Goal: Communication & Community: Ask a question

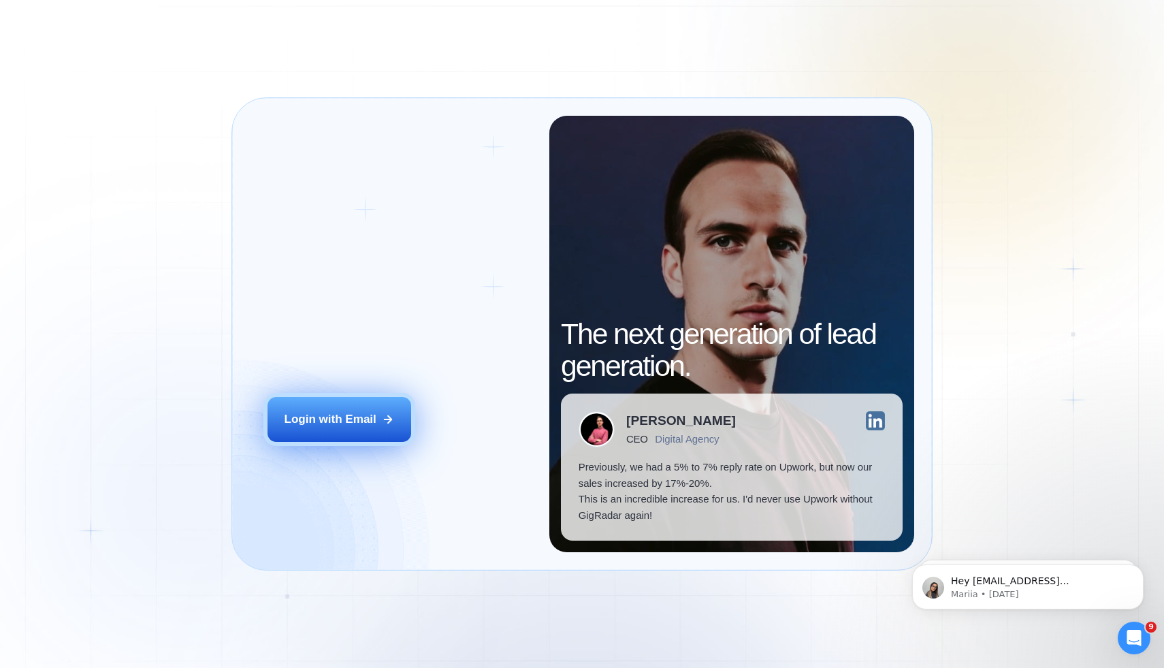
click at [381, 429] on button "Login with Email" at bounding box center [340, 419] width 144 height 45
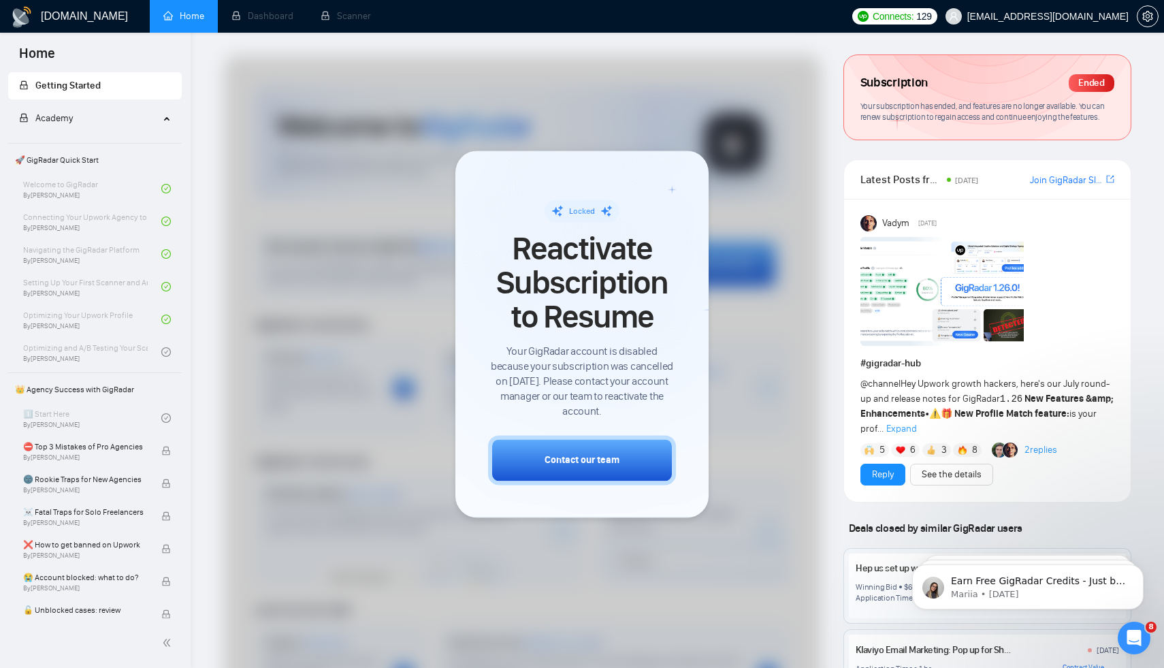
click at [1127, 640] on icon "Open Intercom Messenger" at bounding box center [1135, 638] width 22 height 22
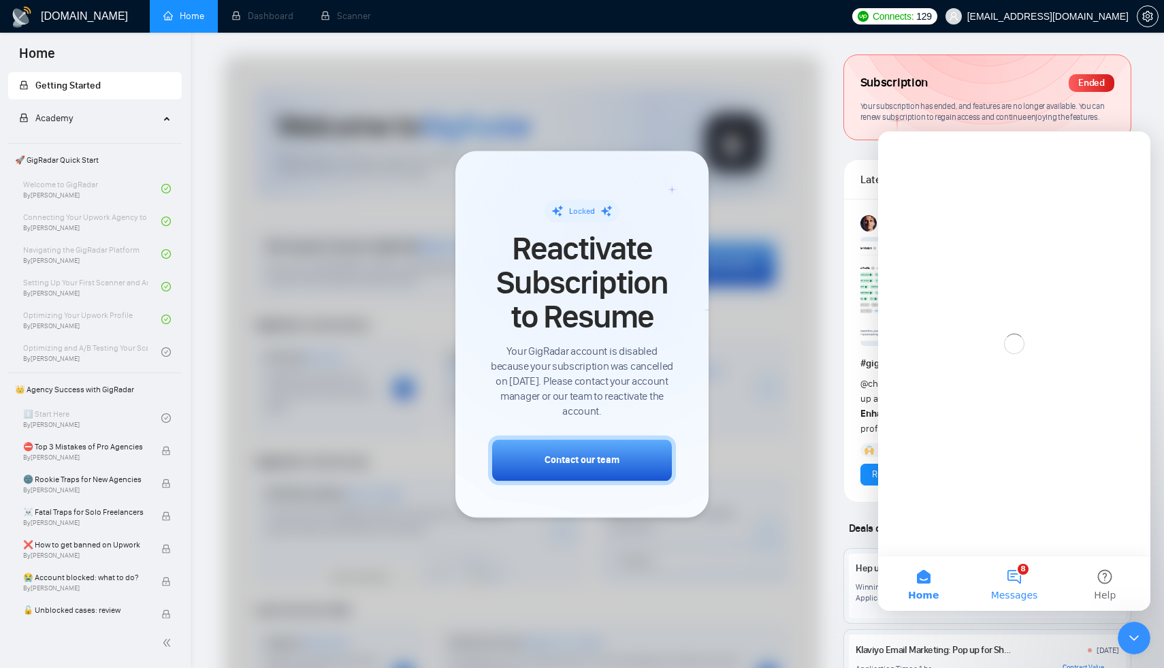
click at [1015, 572] on button "8 Messages" at bounding box center [1014, 583] width 91 height 54
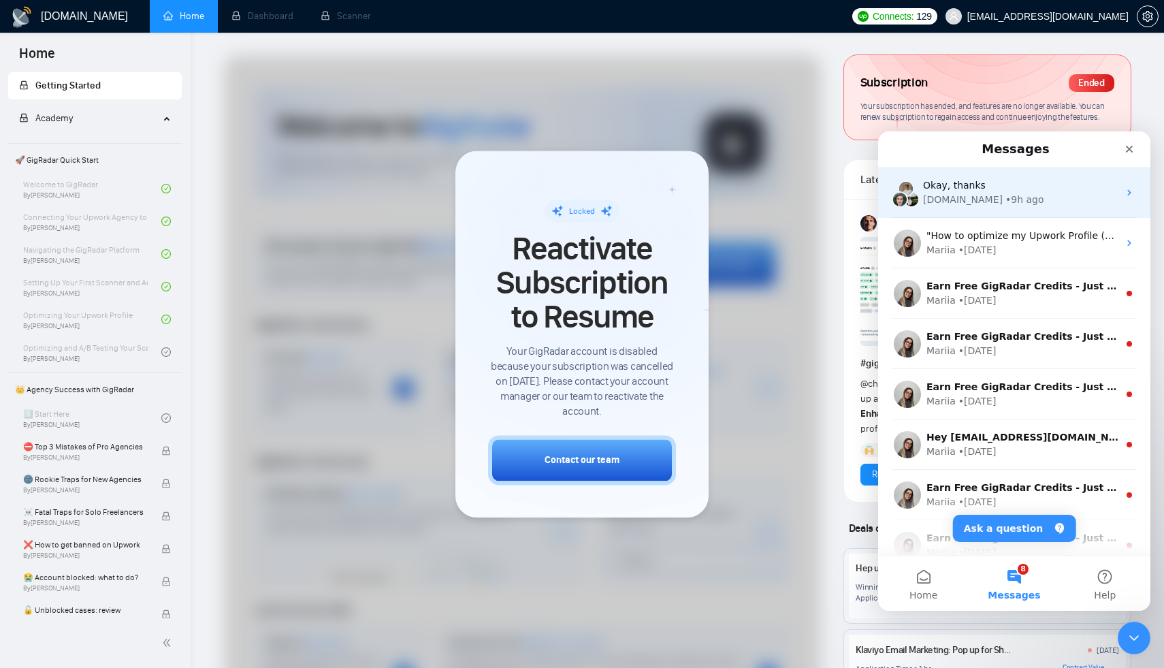
click at [1042, 202] on div "GigRadar.io • 9h ago" at bounding box center [1020, 200] width 195 height 14
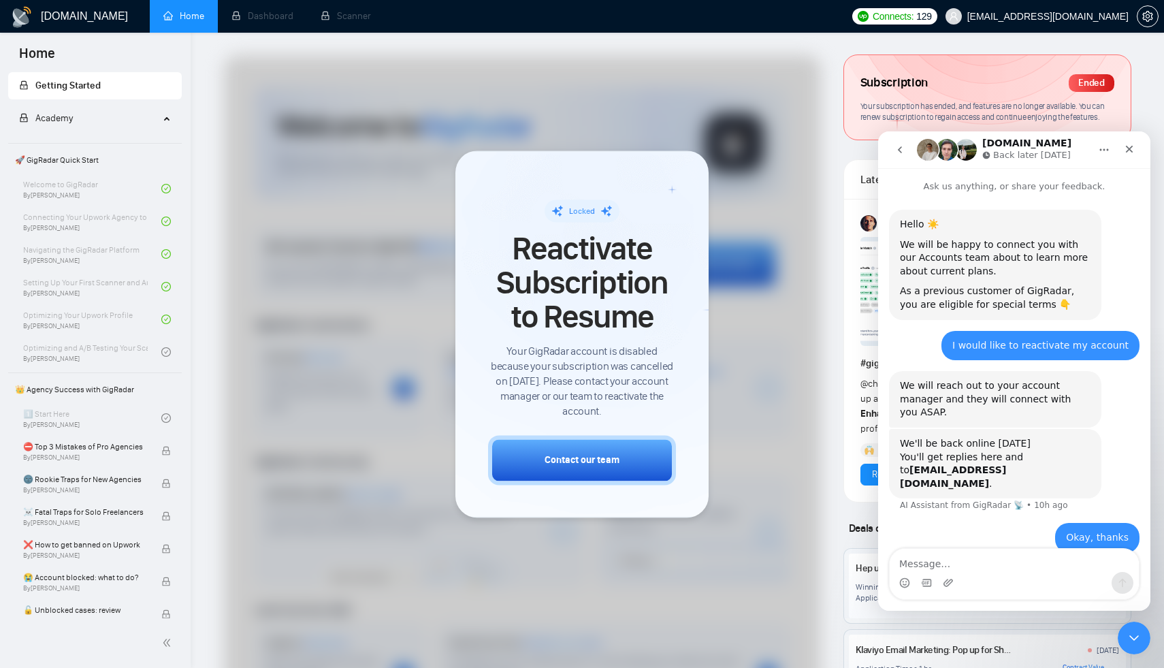
scroll to position [30, 0]
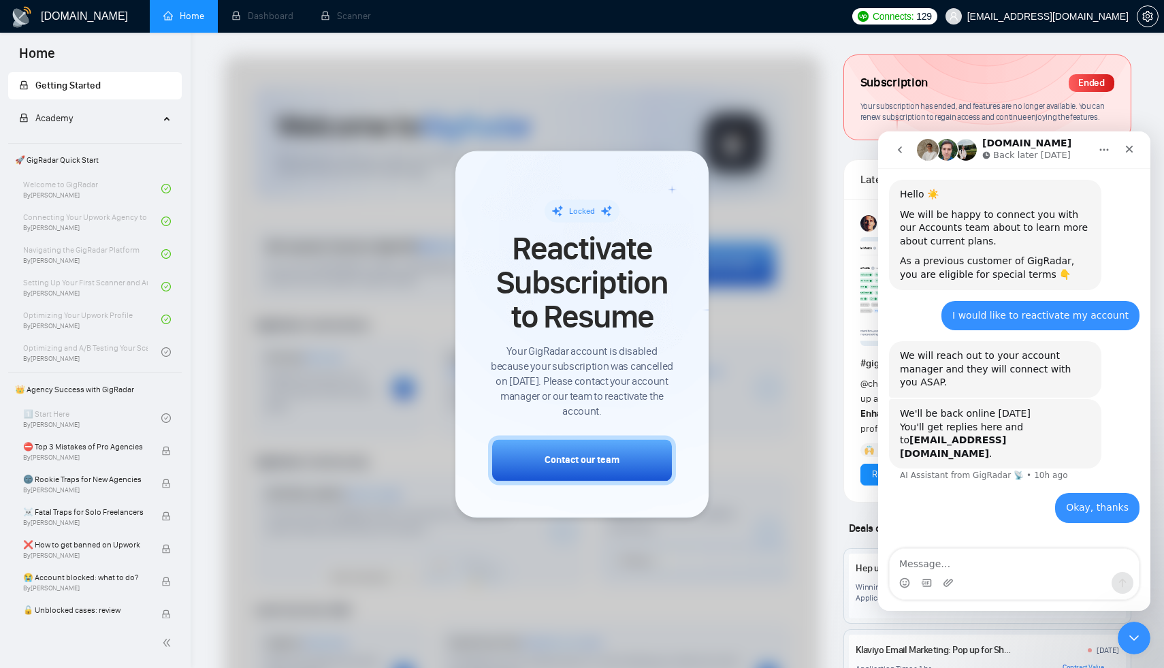
click at [1000, 565] on textarea "Message…" at bounding box center [1014, 560] width 249 height 23
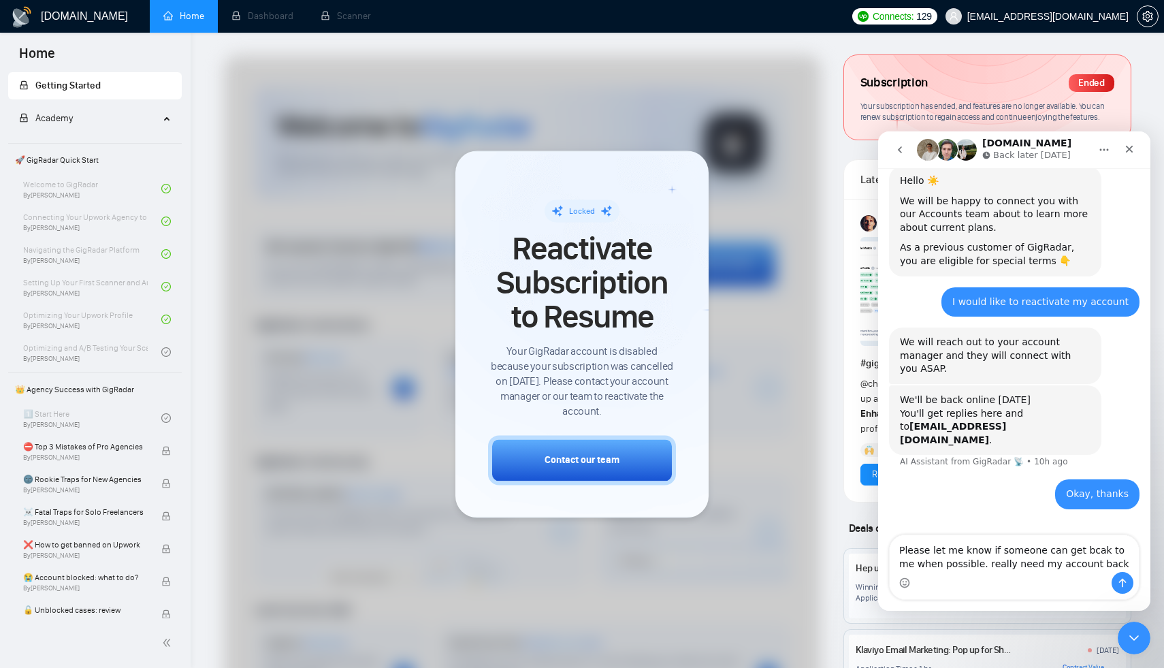
type textarea "Please let me know if someone can get bcak to me when possible. really need my …"
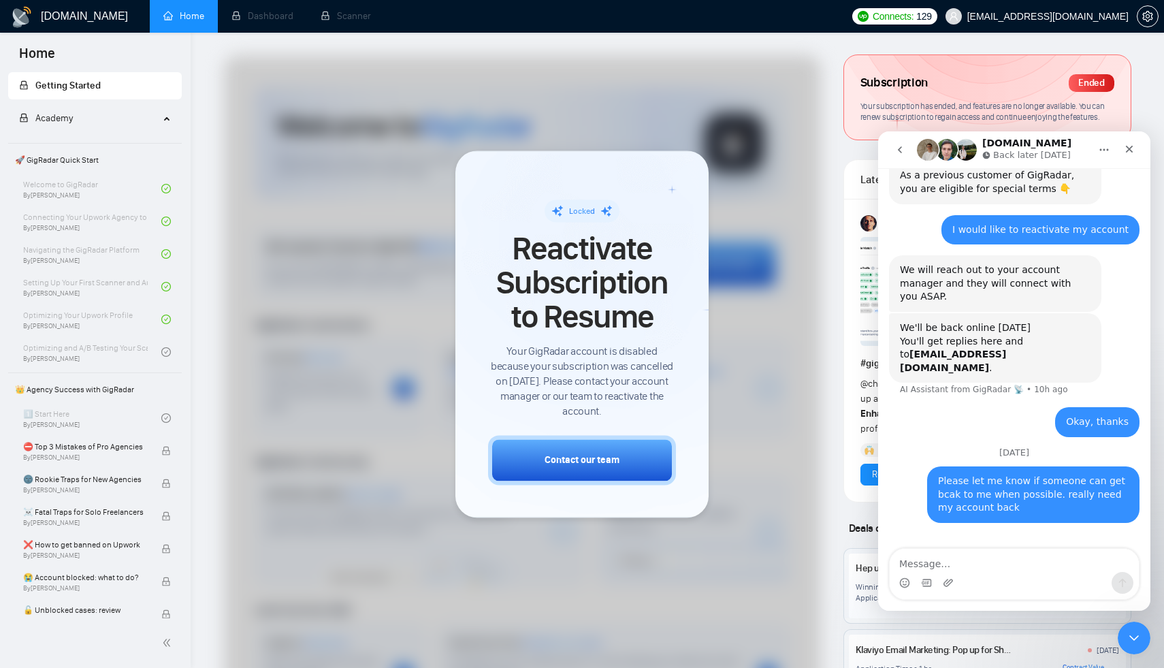
click at [904, 157] on button "go back" at bounding box center [900, 150] width 26 height 26
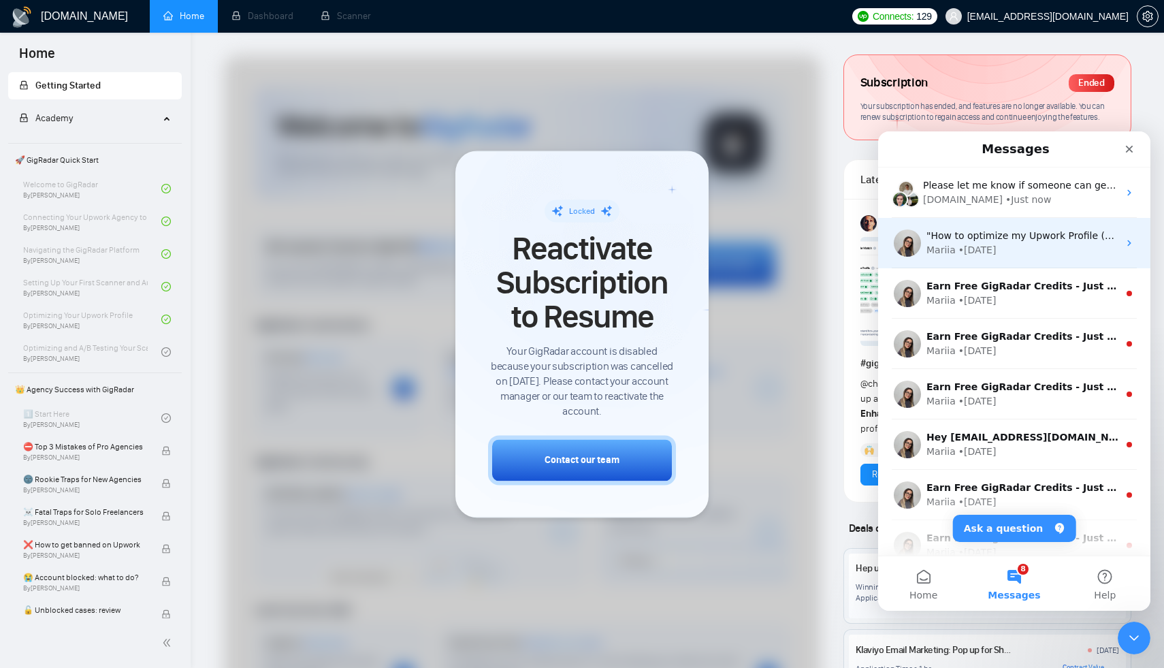
click at [974, 249] on div "• 4d ago" at bounding box center [978, 250] width 38 height 14
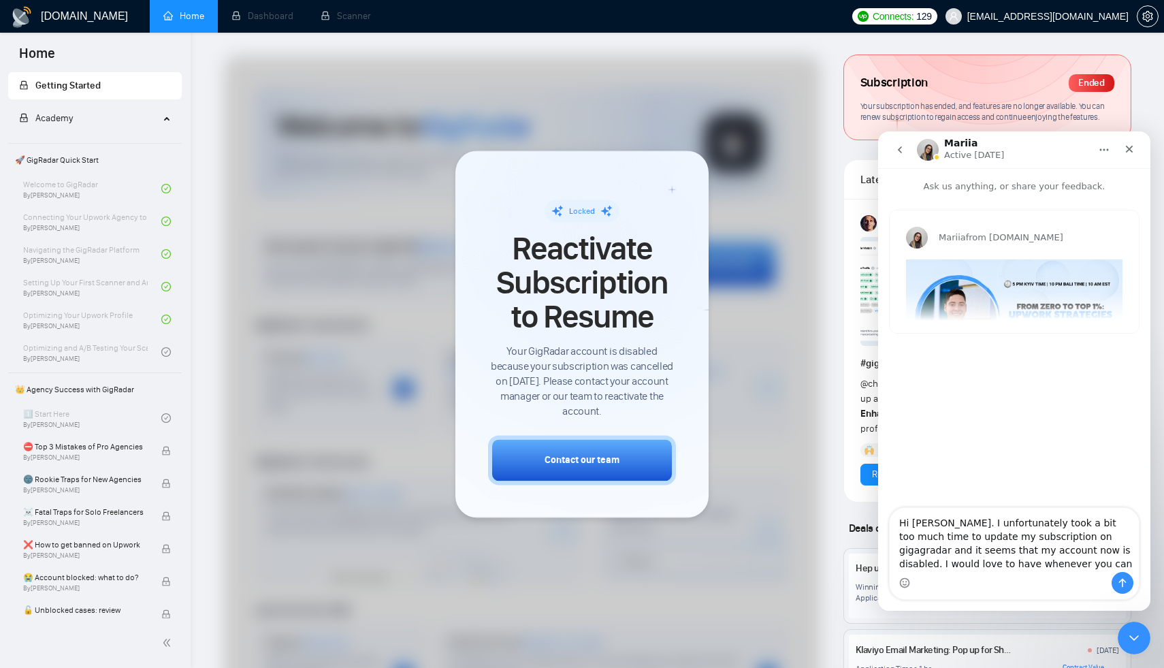
drag, startPoint x: 1109, startPoint y: 550, endPoint x: 1109, endPoint y: 576, distance: 26.6
click at [1109, 575] on div "Hi Marilia. I unfortunately took a bit too much time to update my subscription …" at bounding box center [1014, 553] width 249 height 91
type textarea "Hi Marilia. I unfortunately took a bit too much time to update my subscription …"
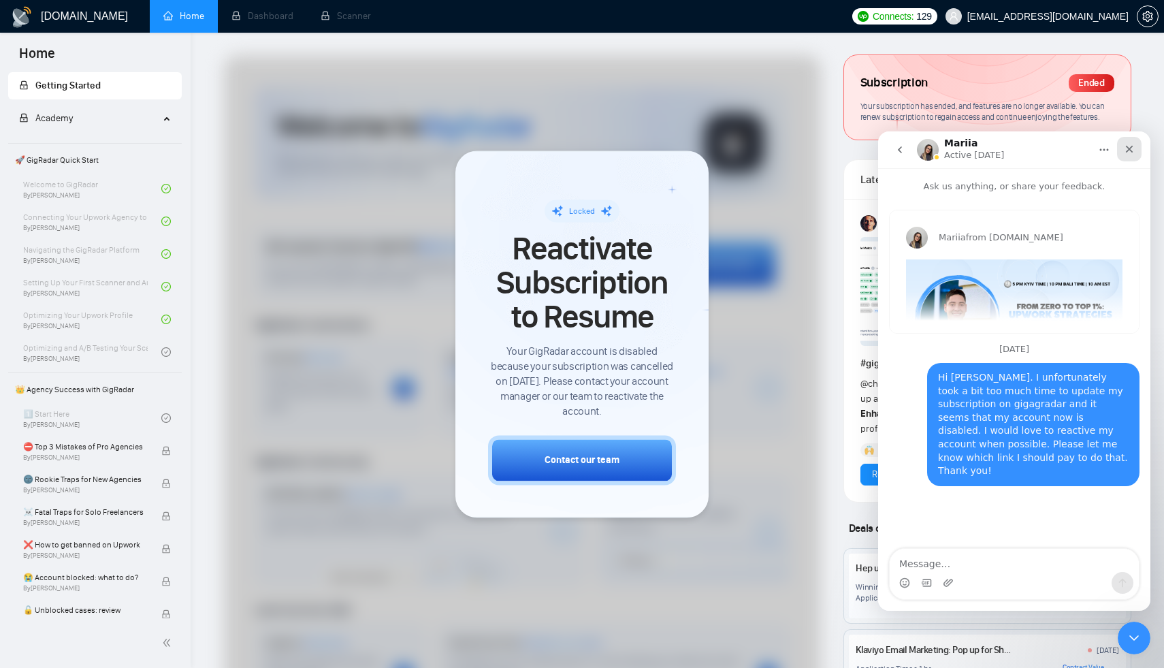
click at [1126, 150] on icon "Close" at bounding box center [1129, 149] width 11 height 11
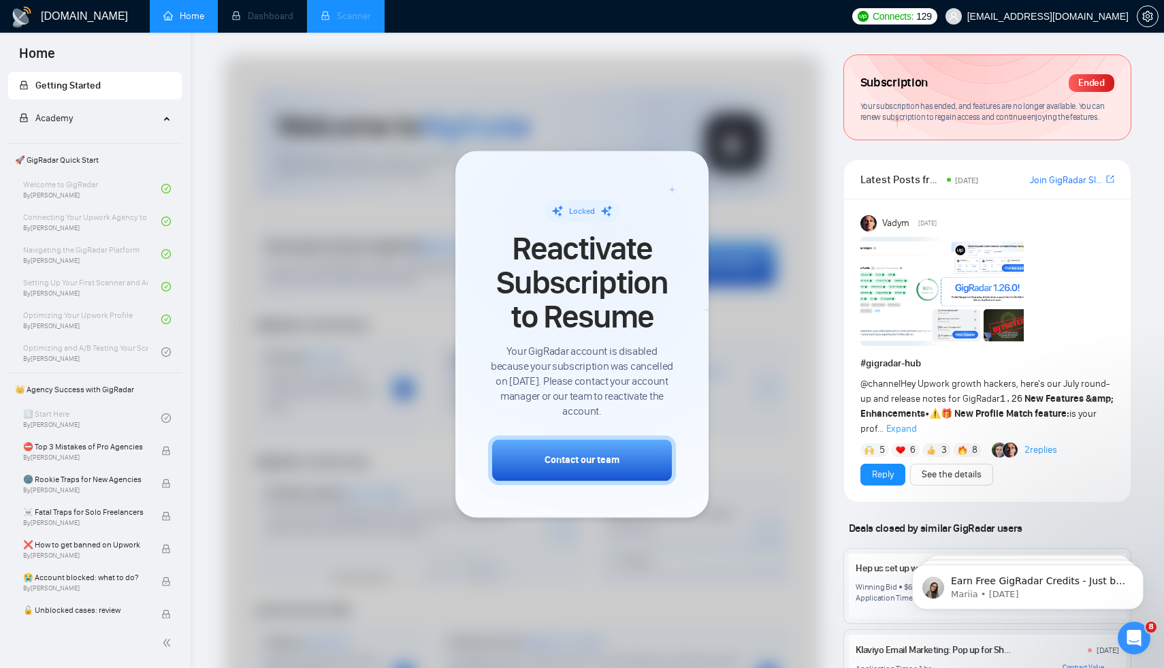
click at [317, 10] on li "Scanner" at bounding box center [346, 16] width 78 height 33
click at [244, 22] on li "Dashboard" at bounding box center [262, 16] width 89 height 33
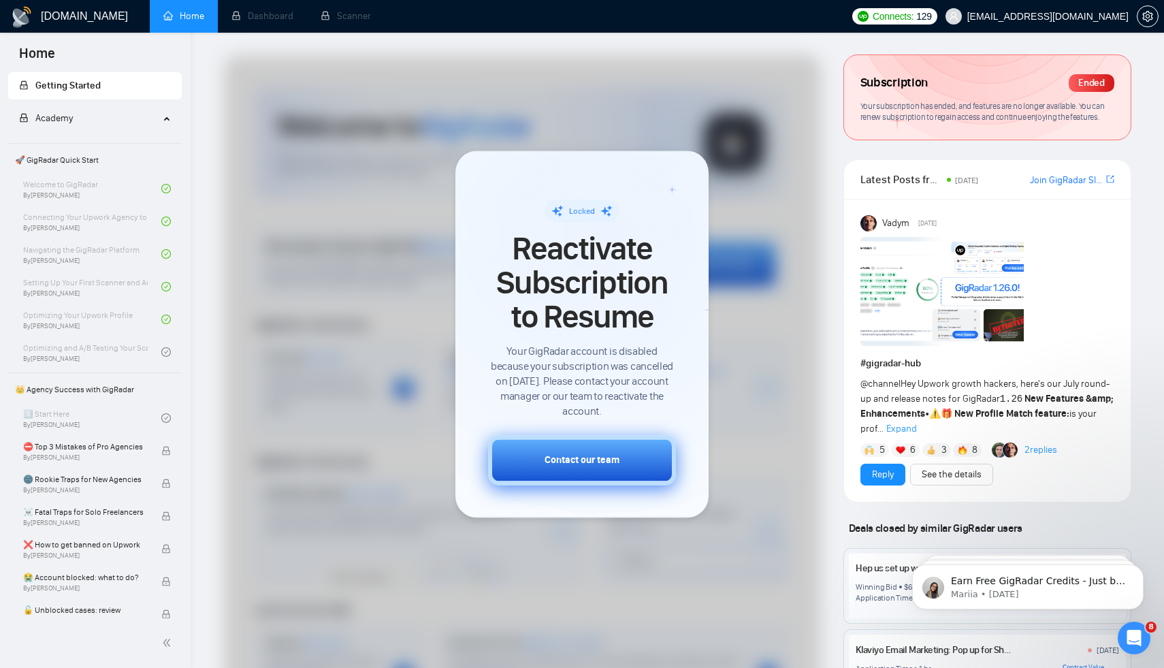
click at [597, 479] on button "Contact our team" at bounding box center [582, 460] width 188 height 50
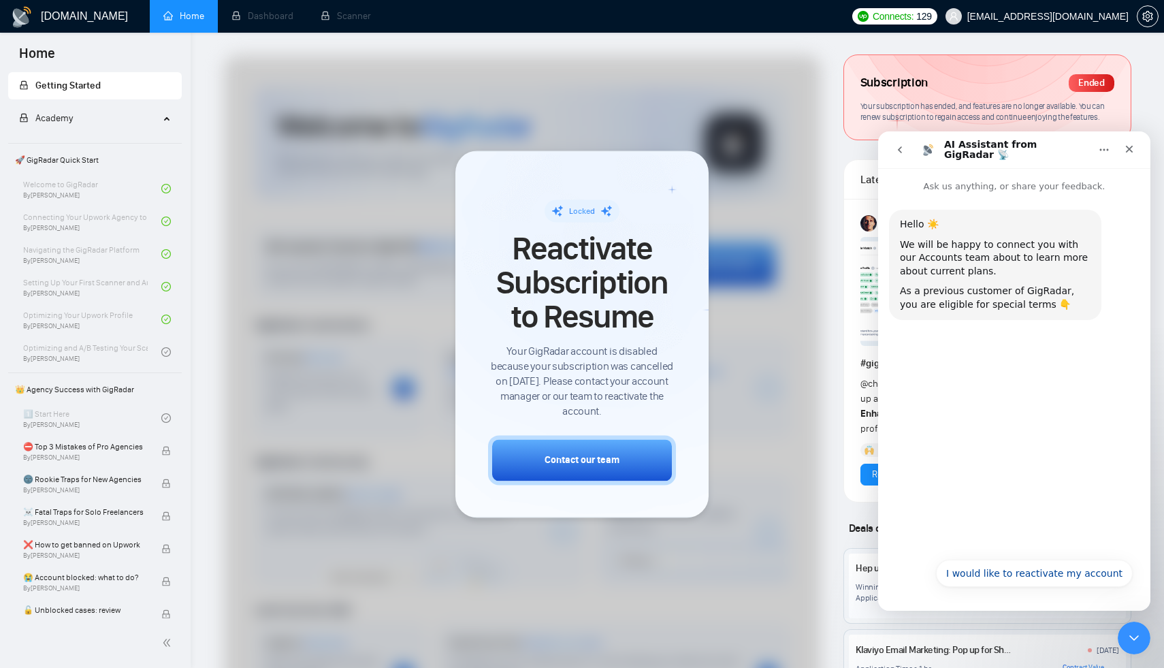
click at [903, 153] on icon "go back" at bounding box center [900, 149] width 11 height 11
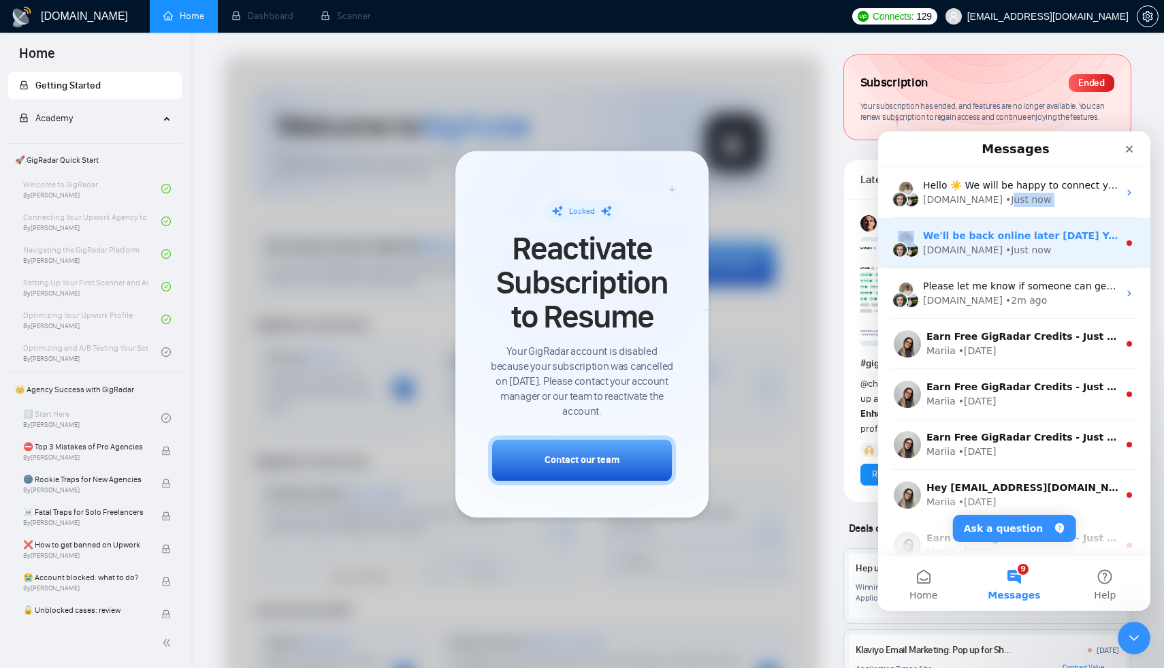
drag, startPoint x: 987, startPoint y: 200, endPoint x: 883, endPoint y: 223, distance: 106.9
click at [883, 223] on ul "Hello ☀️ We will be happy to connect you with our Accounts team about to learn …" at bounding box center [1014, 445] width 272 height 554
click at [962, 234] on span "We'll be back online later today You'll get replies here and to arthurbelanger4…" at bounding box center [1187, 235] width 528 height 11
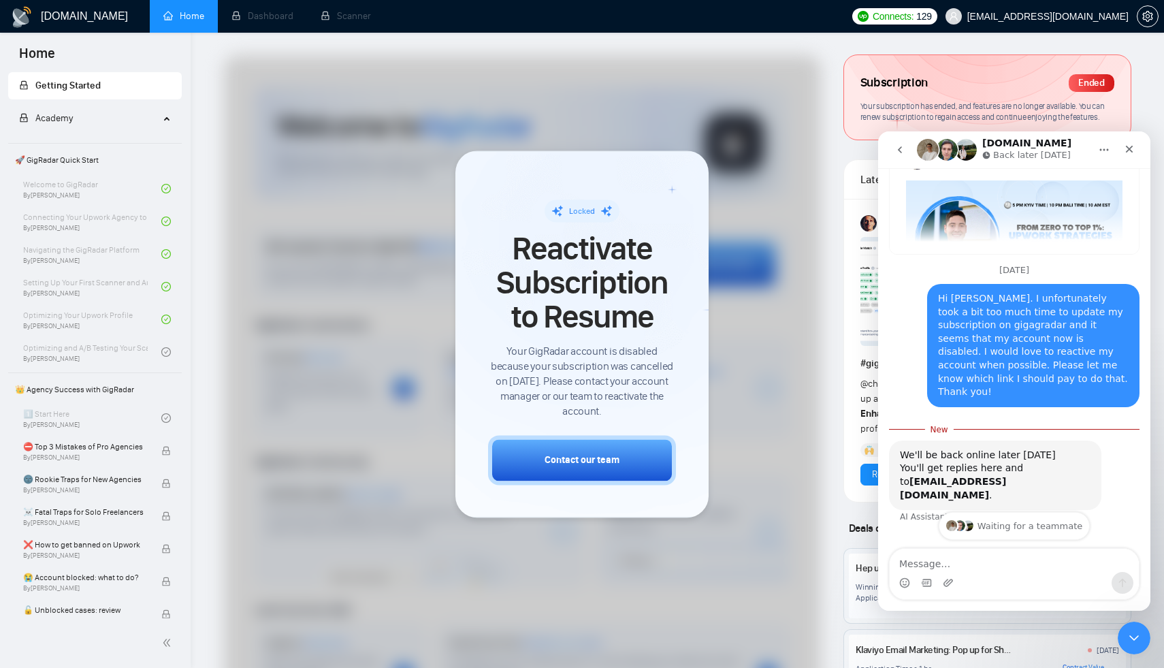
scroll to position [80, 0]
click at [988, 475] on b "arthurbelanger48@gmail.com" at bounding box center [953, 487] width 106 height 25
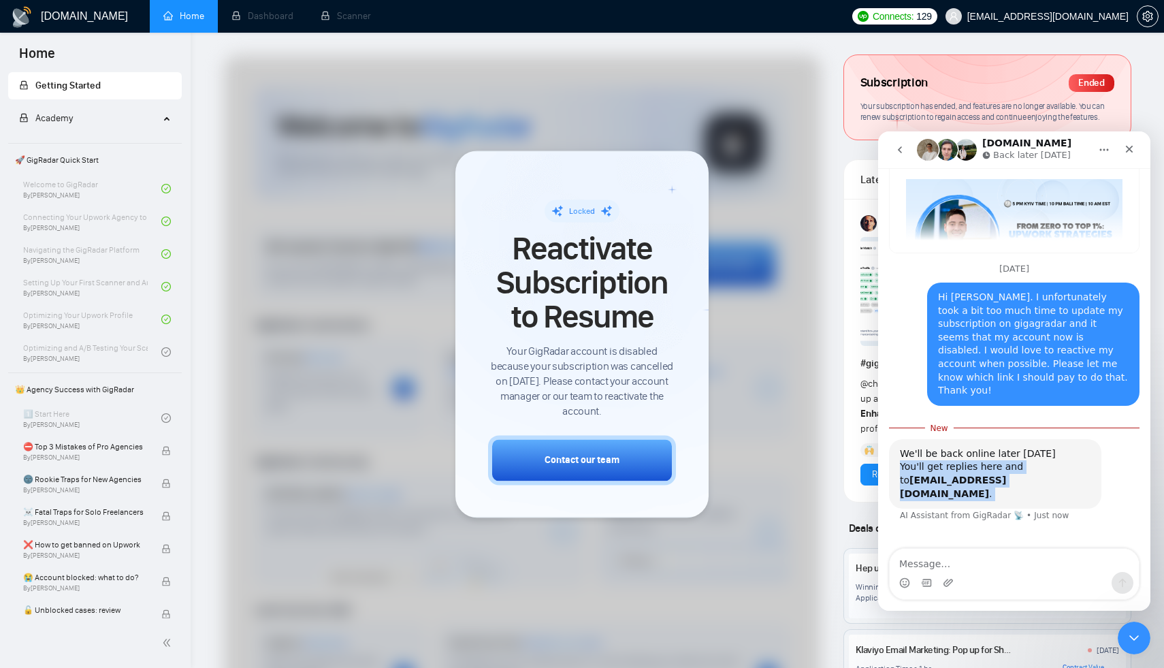
click at [988, 475] on b "arthurbelanger48@gmail.com" at bounding box center [953, 487] width 106 height 25
click at [904, 150] on icon "go back" at bounding box center [900, 149] width 11 height 11
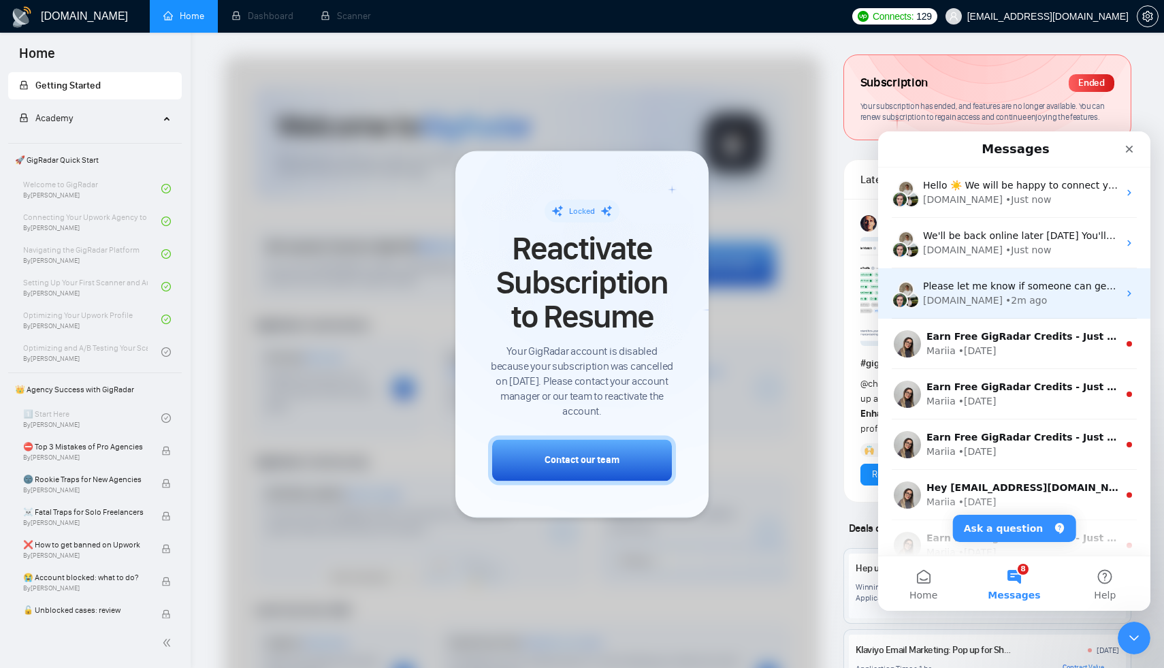
click at [957, 302] on div "GigRadar.io" at bounding box center [963, 301] width 80 height 14
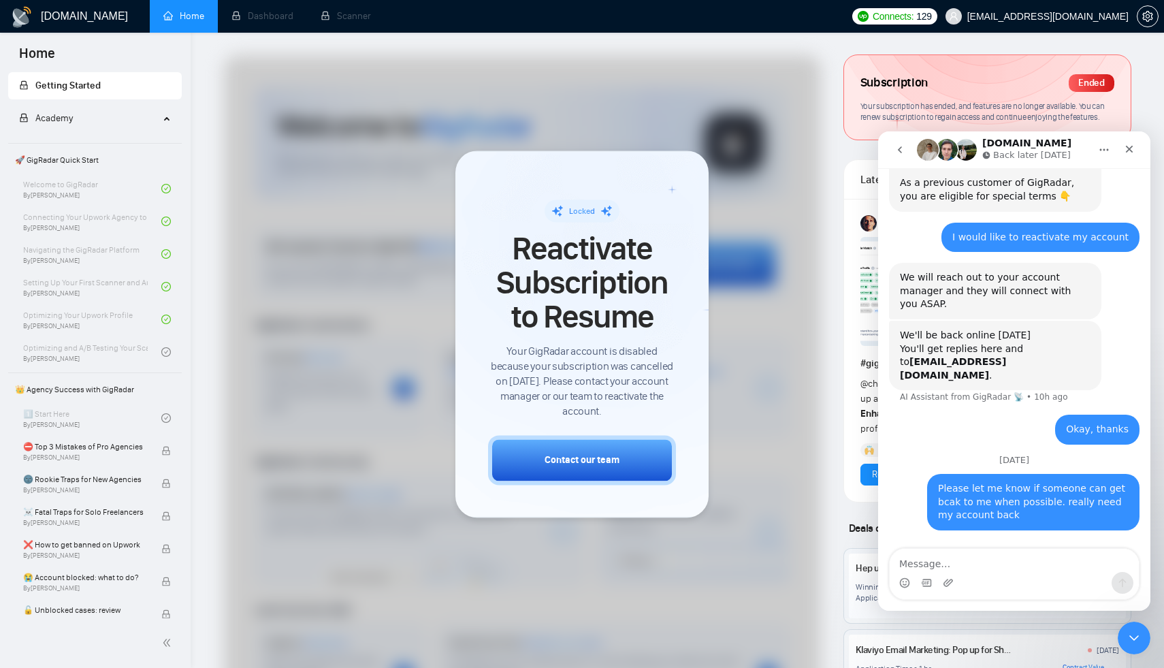
scroll to position [116, 0]
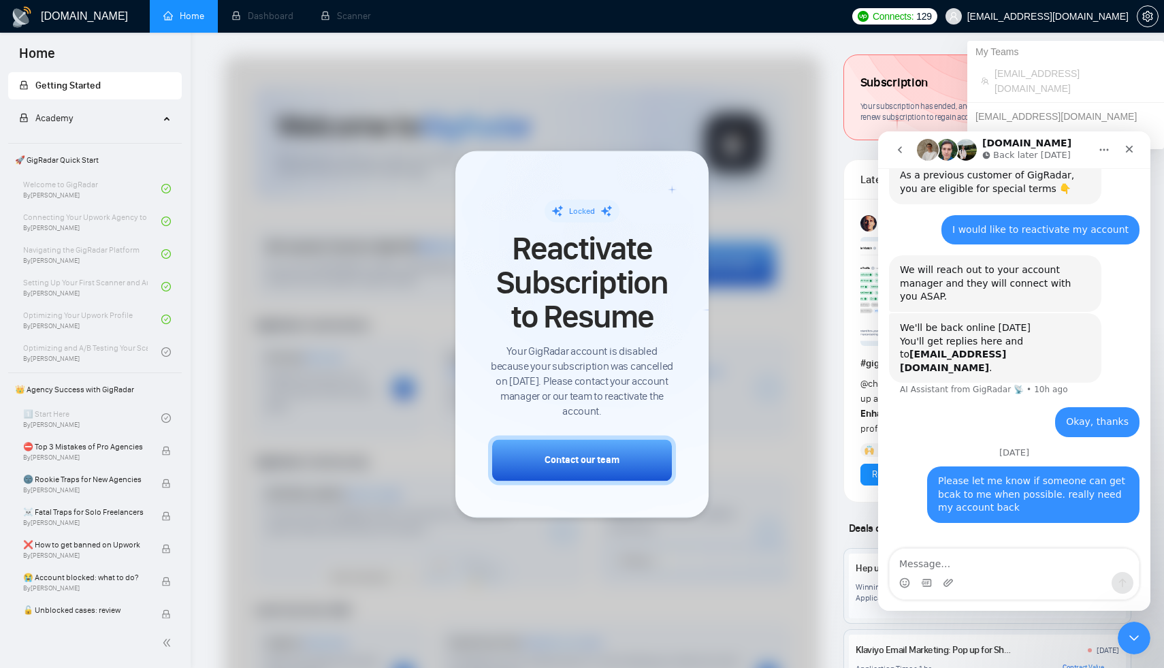
click at [1016, 16] on span "arthurbelanger48@gmail.com" at bounding box center [1048, 16] width 161 height 0
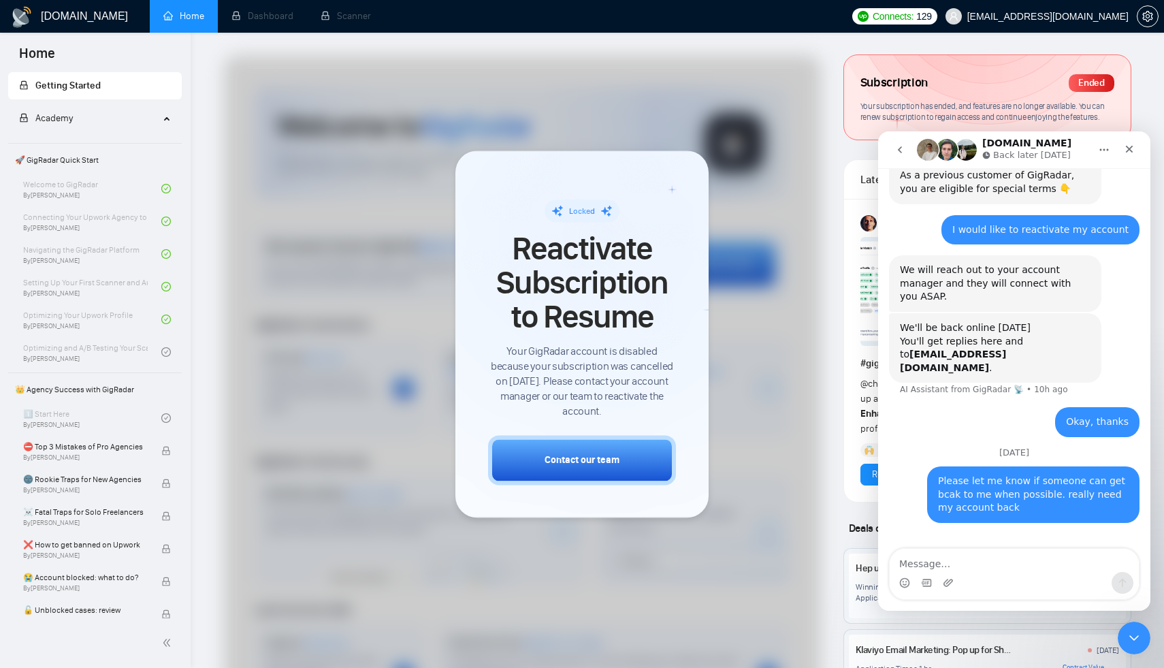
click at [648, 111] on div at bounding box center [522, 405] width 597 height 700
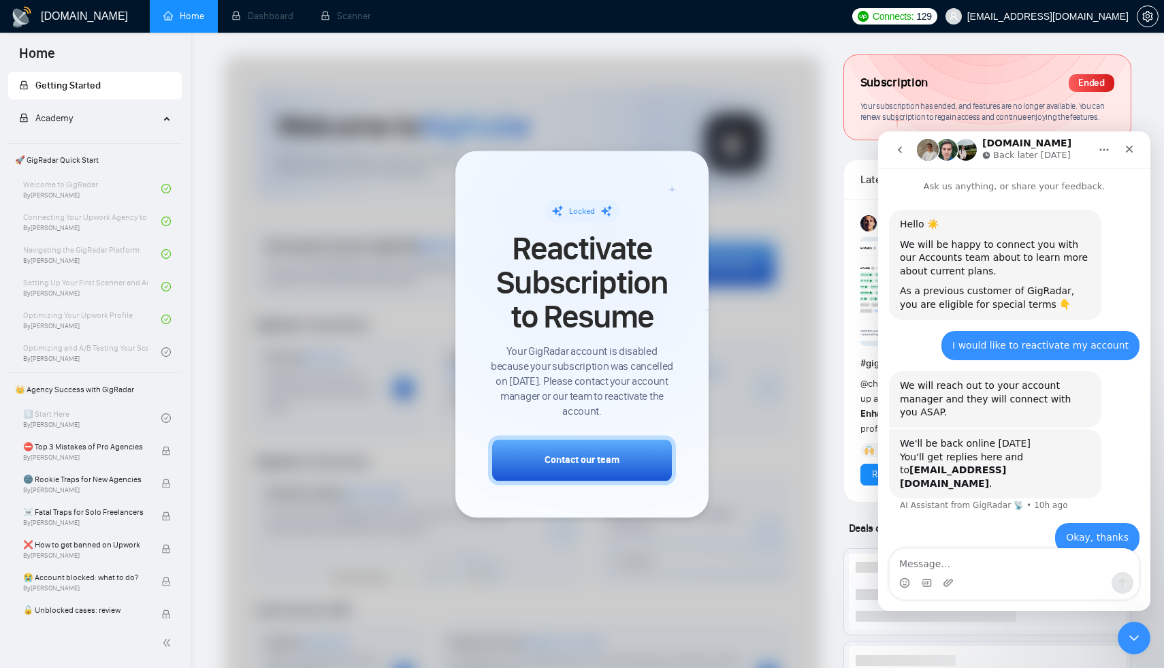
scroll to position [116, 0]
